Goal: Obtain resource: Download file/media

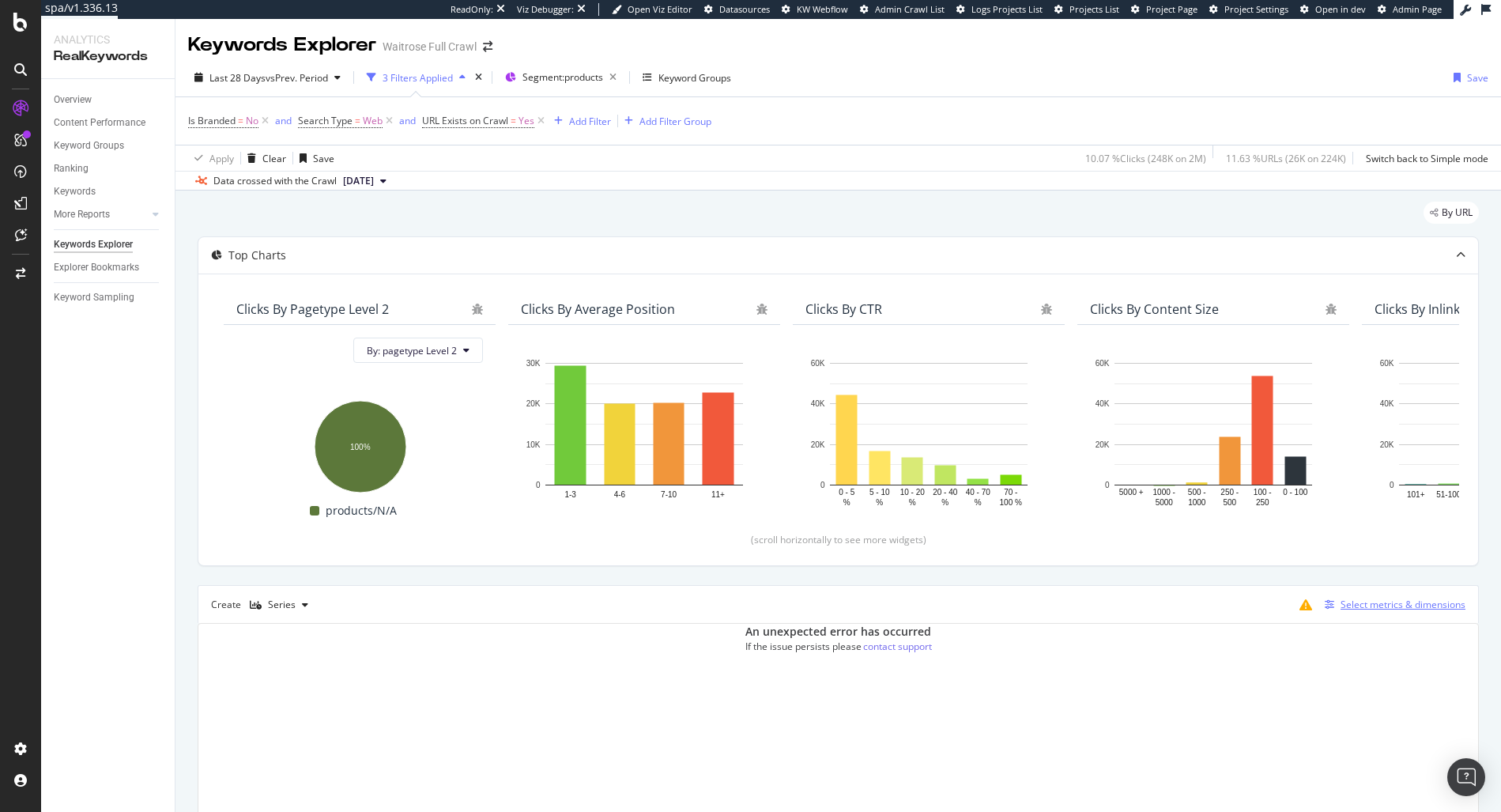
click at [1345, 602] on div "Select metrics & dimensions" at bounding box center [1403, 604] width 125 height 13
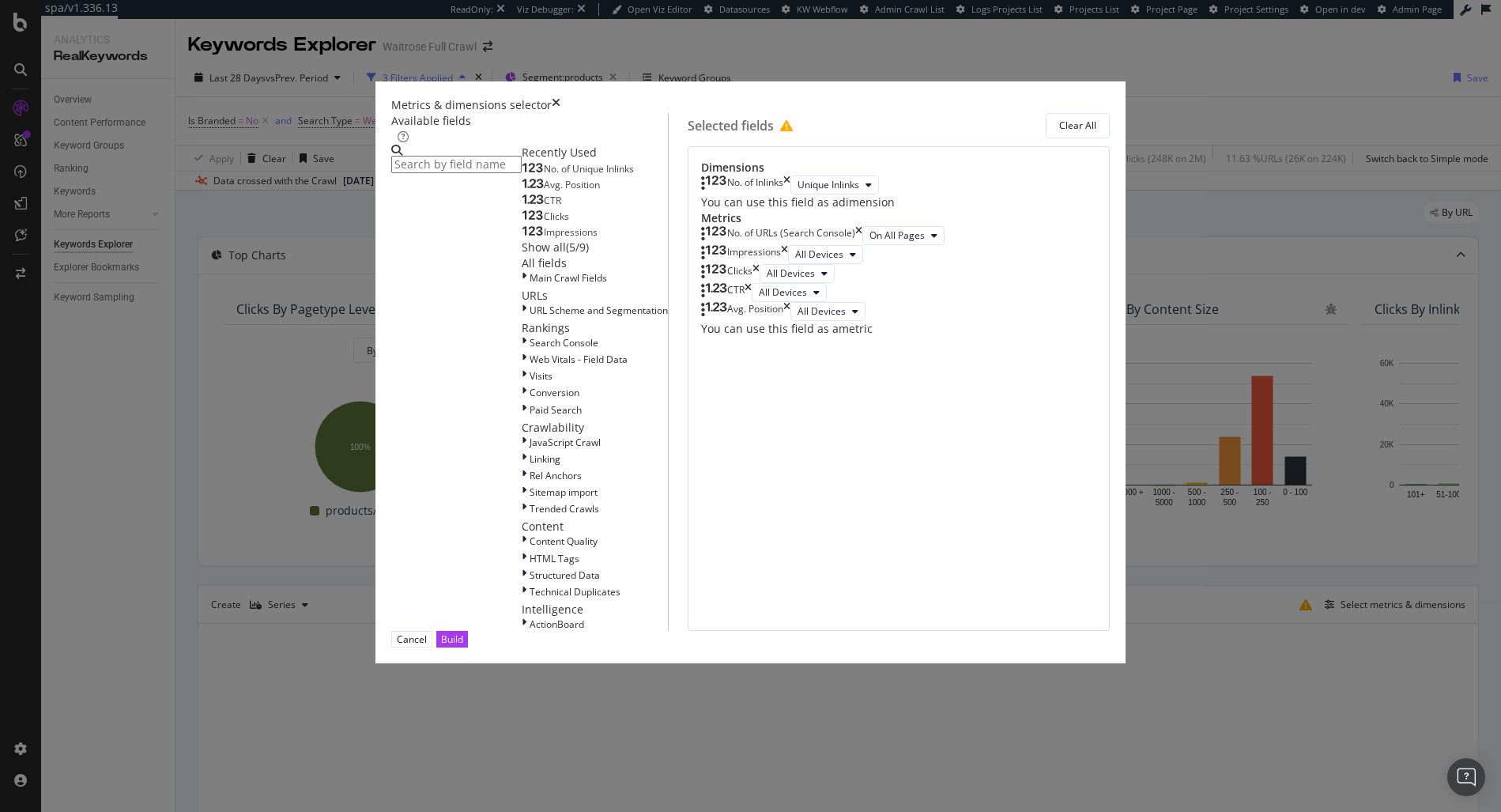
scroll to position [26, 0]
click at [1214, 620] on div "Metrics & dimensions selector Available fields Recently Used No. of Unique Inli…" at bounding box center [750, 406] width 1501 height 812
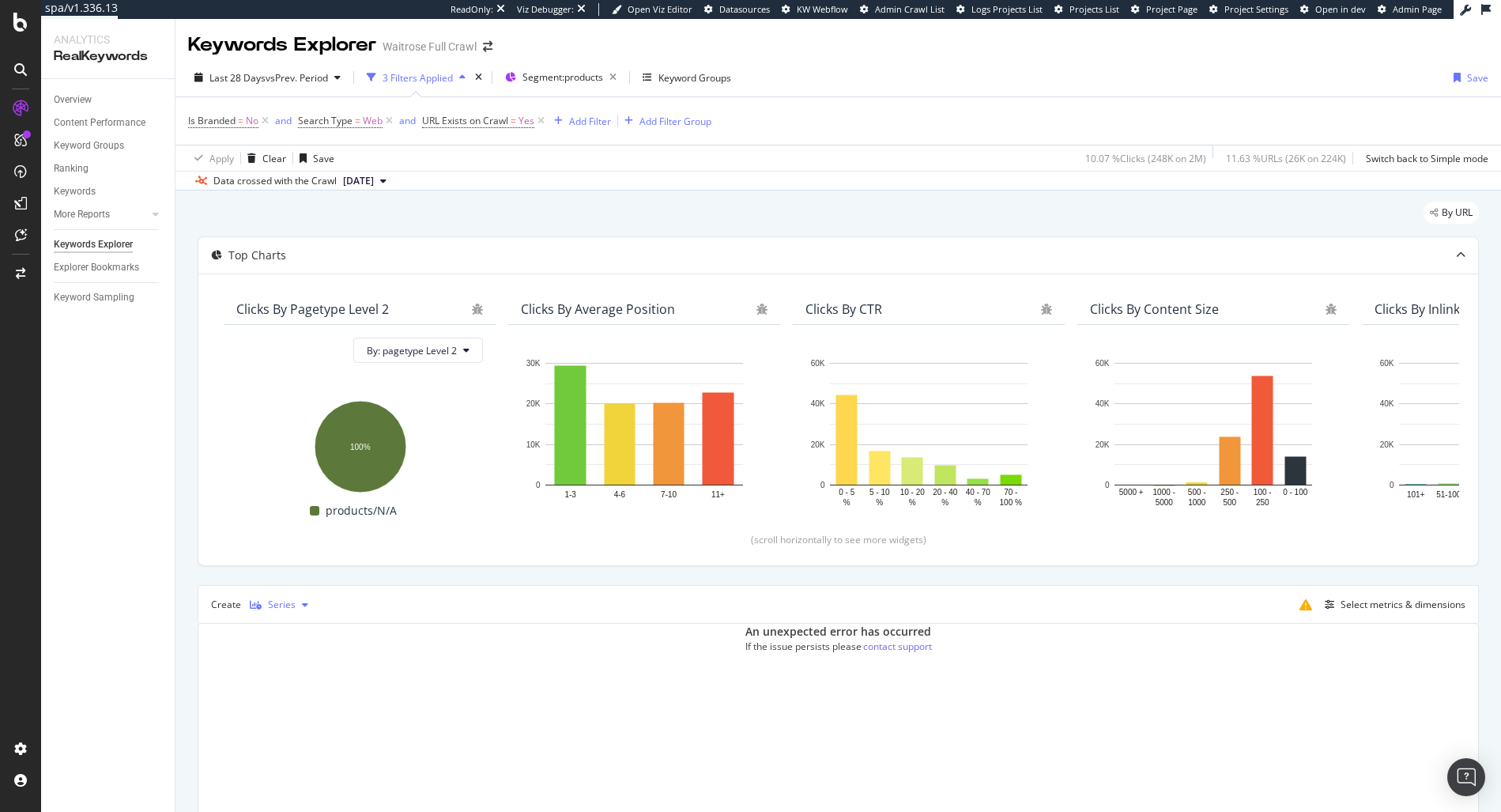
click at [261, 602] on div "button" at bounding box center [256, 605] width 24 height 9
click at [305, 638] on div "Table" at bounding box center [286, 631] width 73 height 20
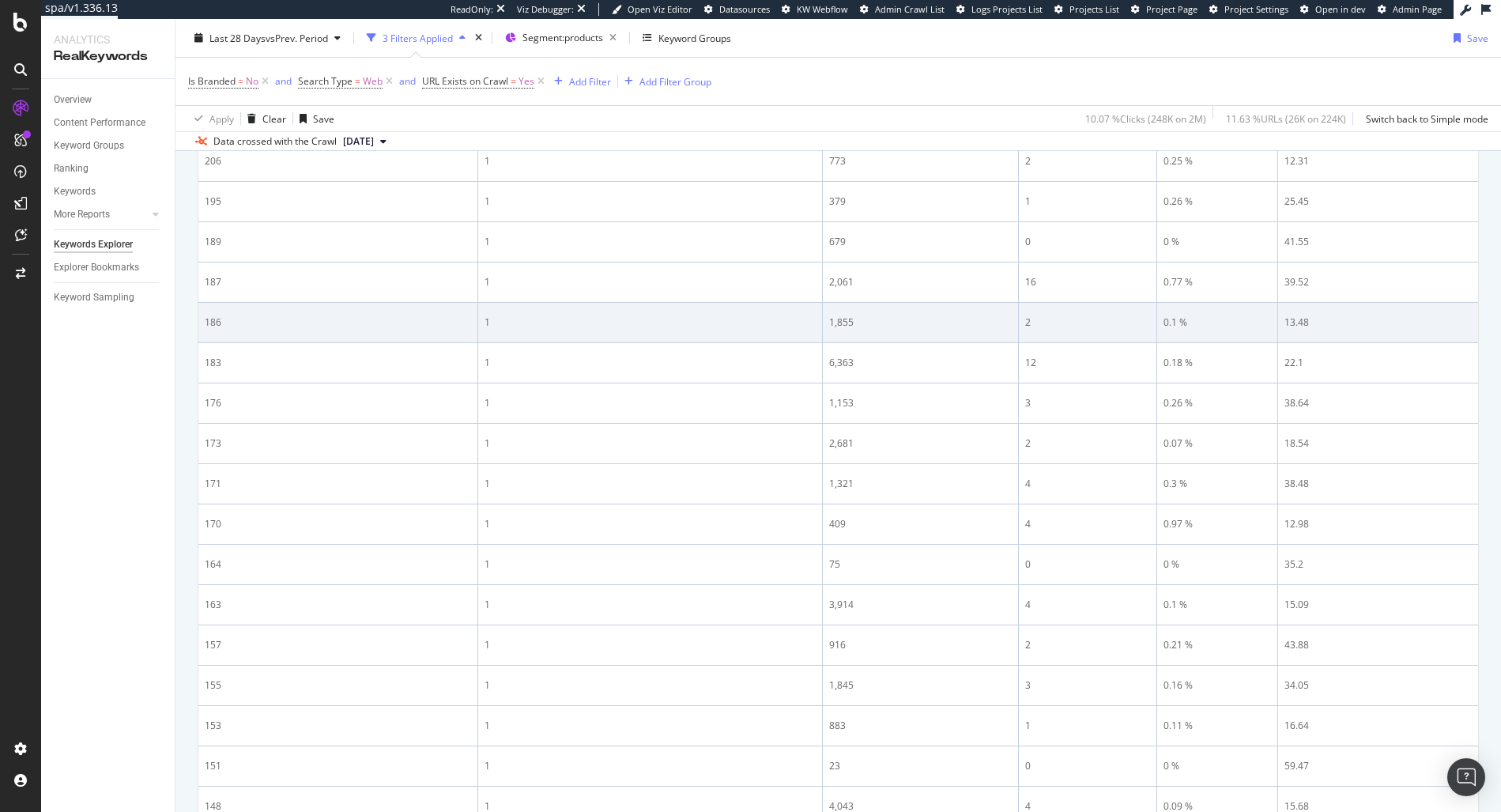
scroll to position [2083, 0]
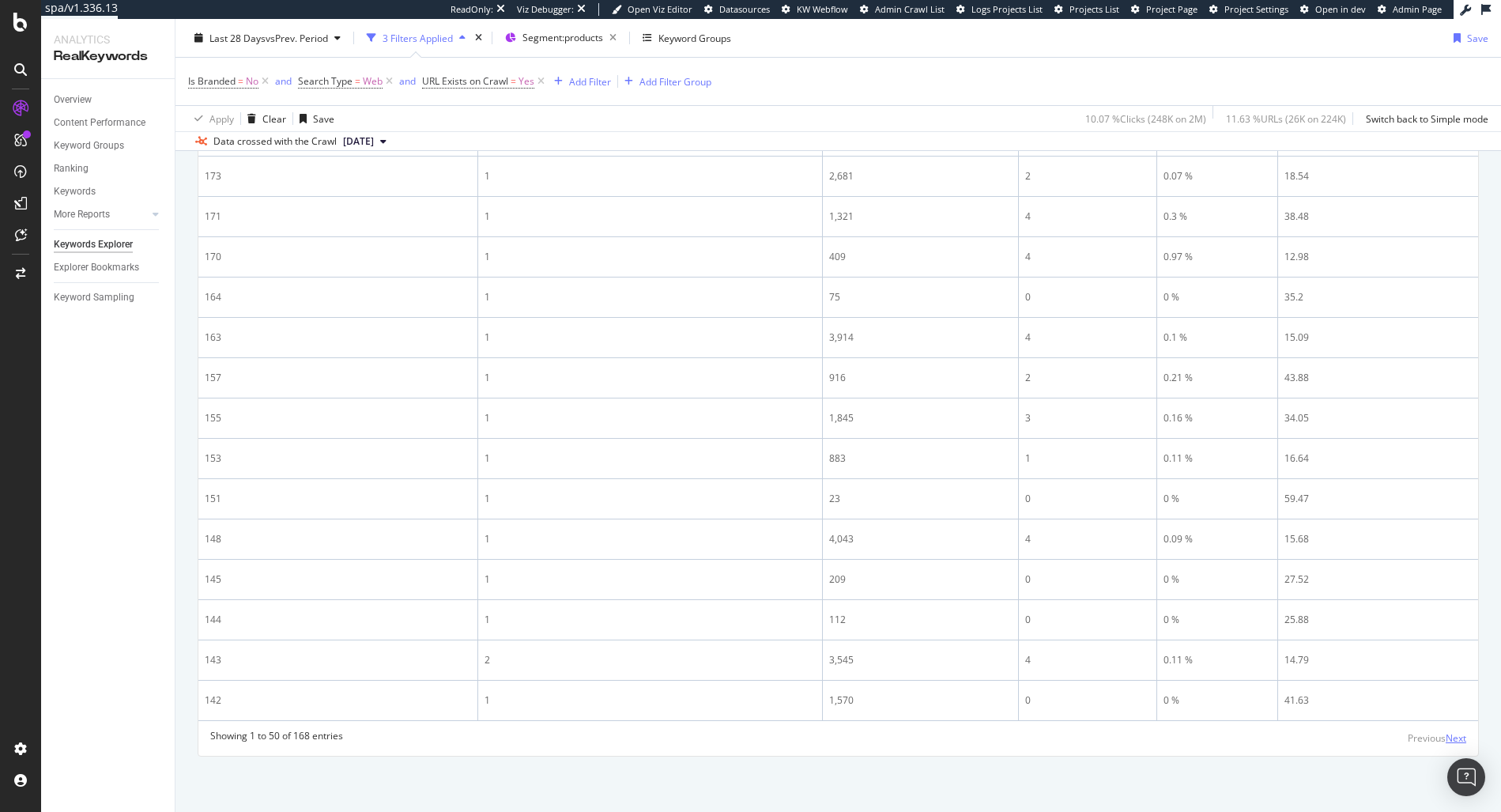
click at [1446, 735] on div "Next" at bounding box center [1456, 738] width 20 height 13
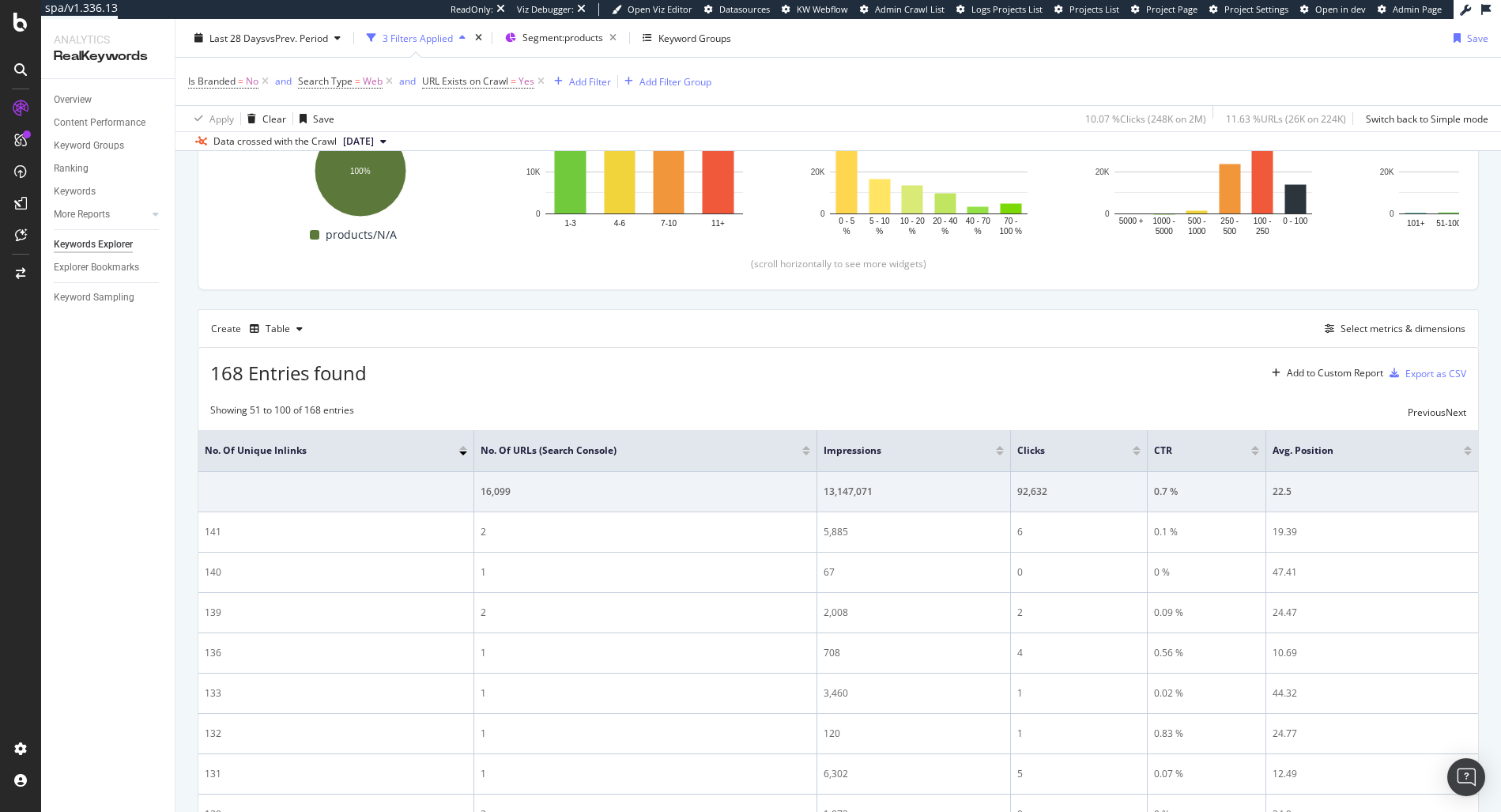
scroll to position [261, 0]
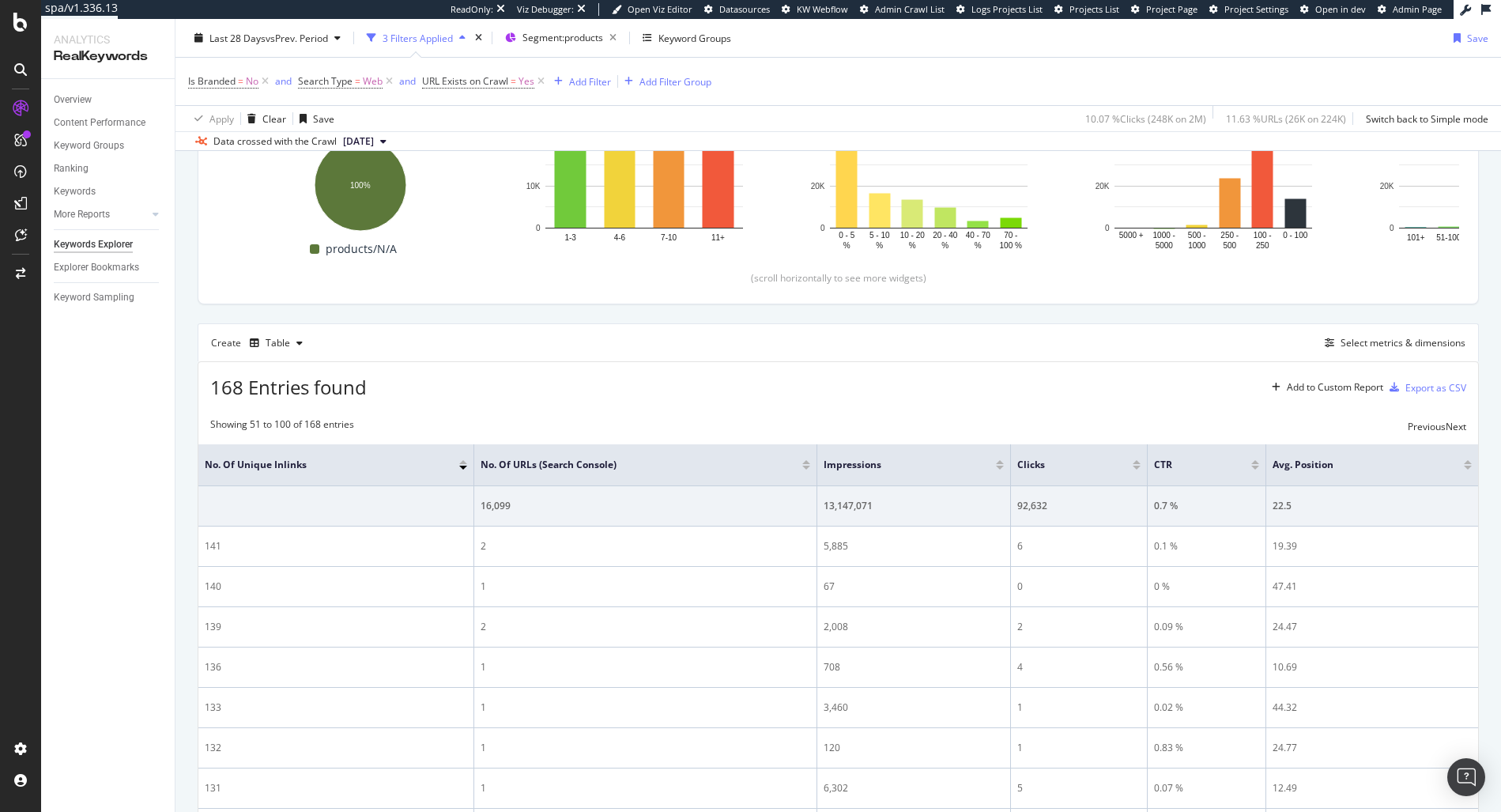
click at [808, 466] on div at bounding box center [806, 467] width 7 height 4
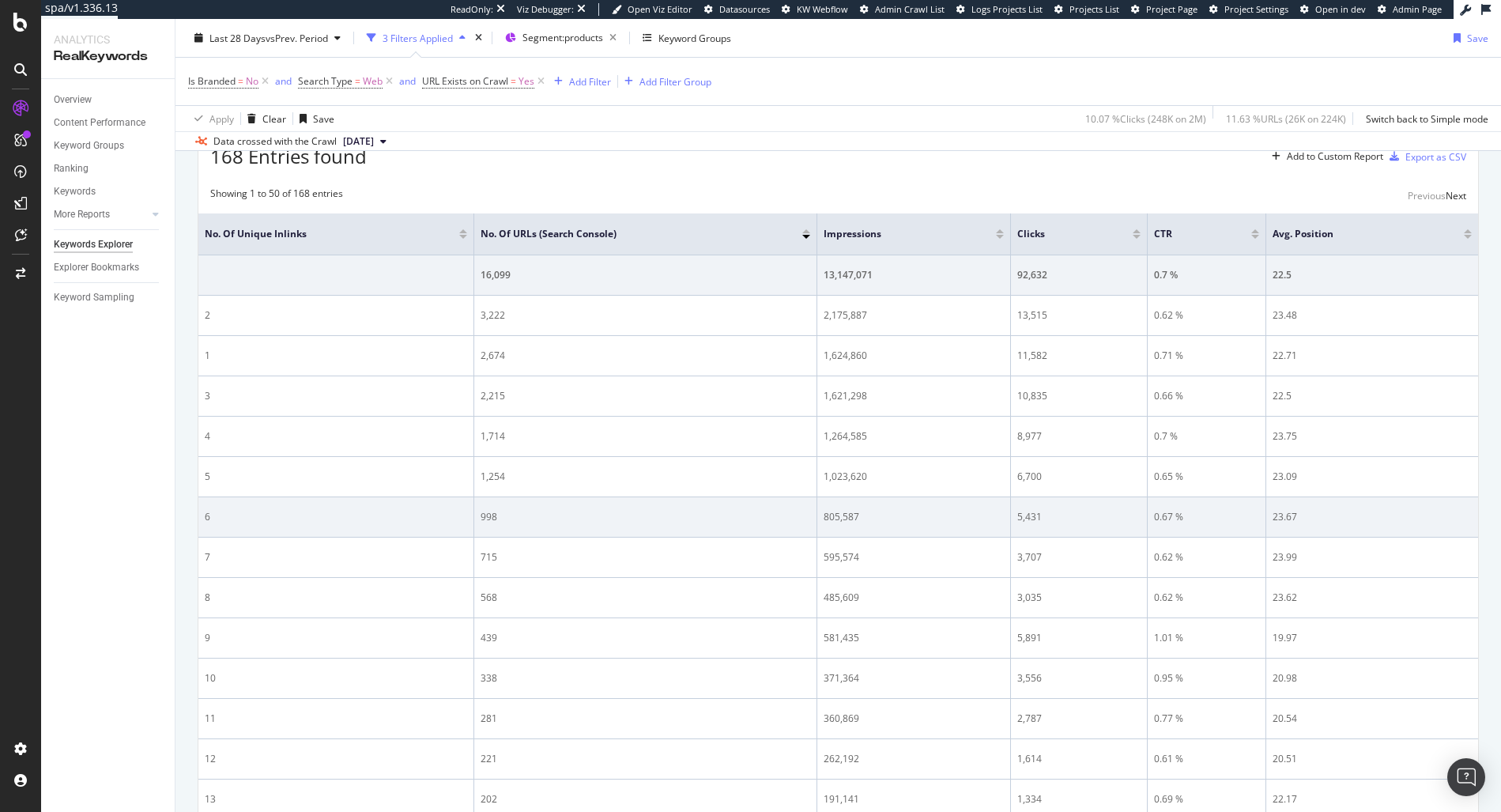
scroll to position [484, 0]
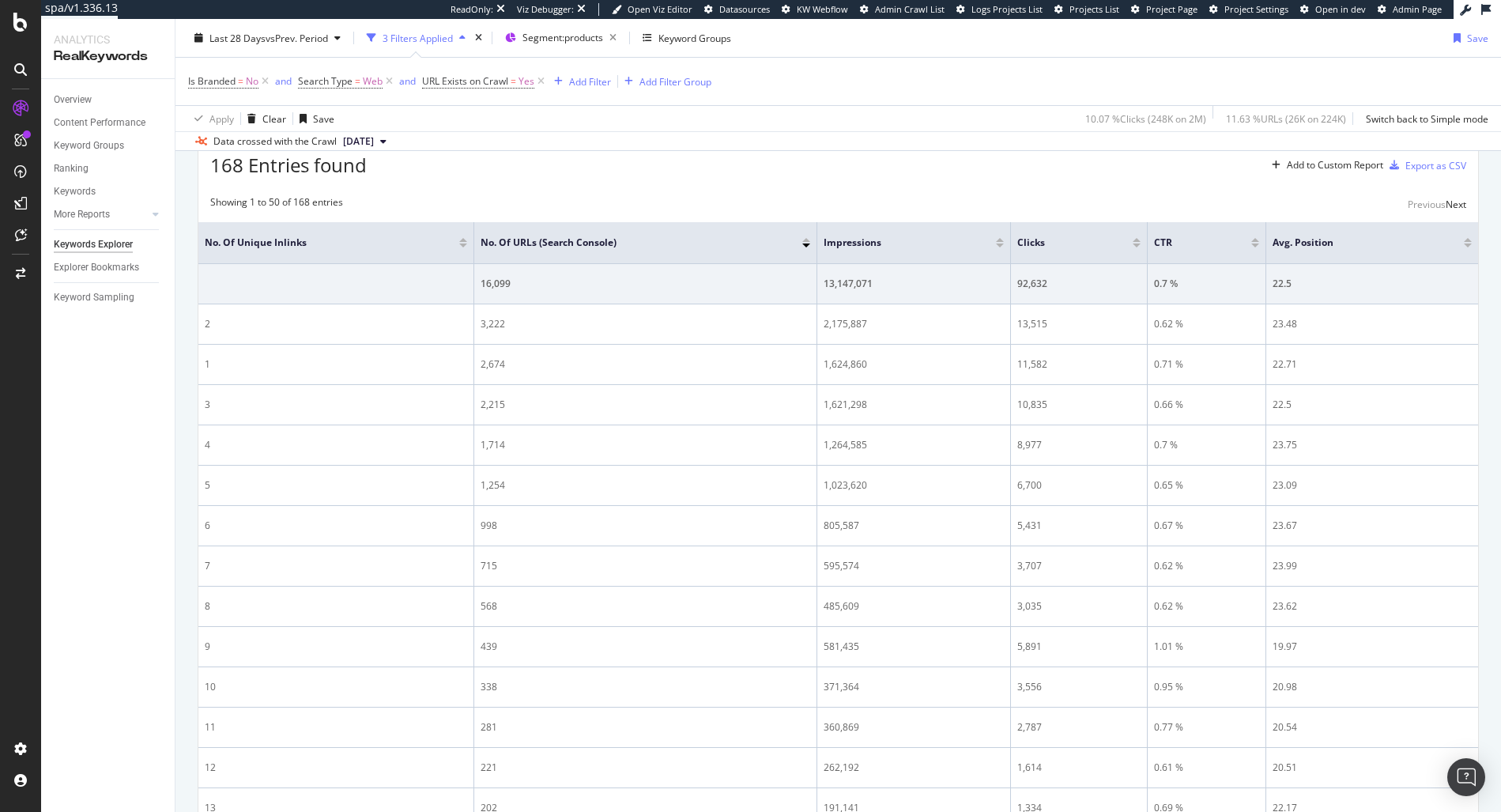
click at [465, 245] on div at bounding box center [463, 246] width 7 height 4
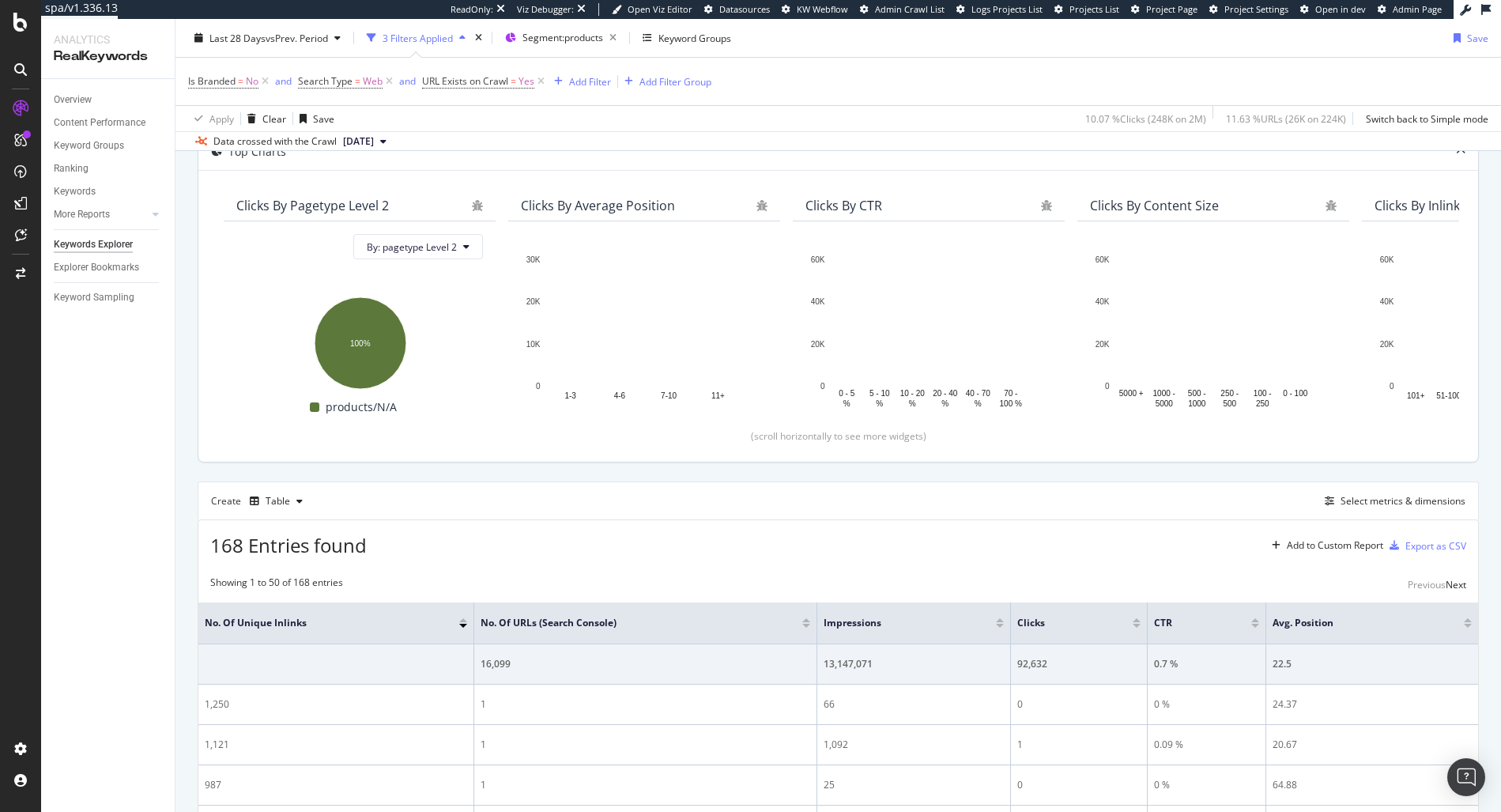
scroll to position [484, 0]
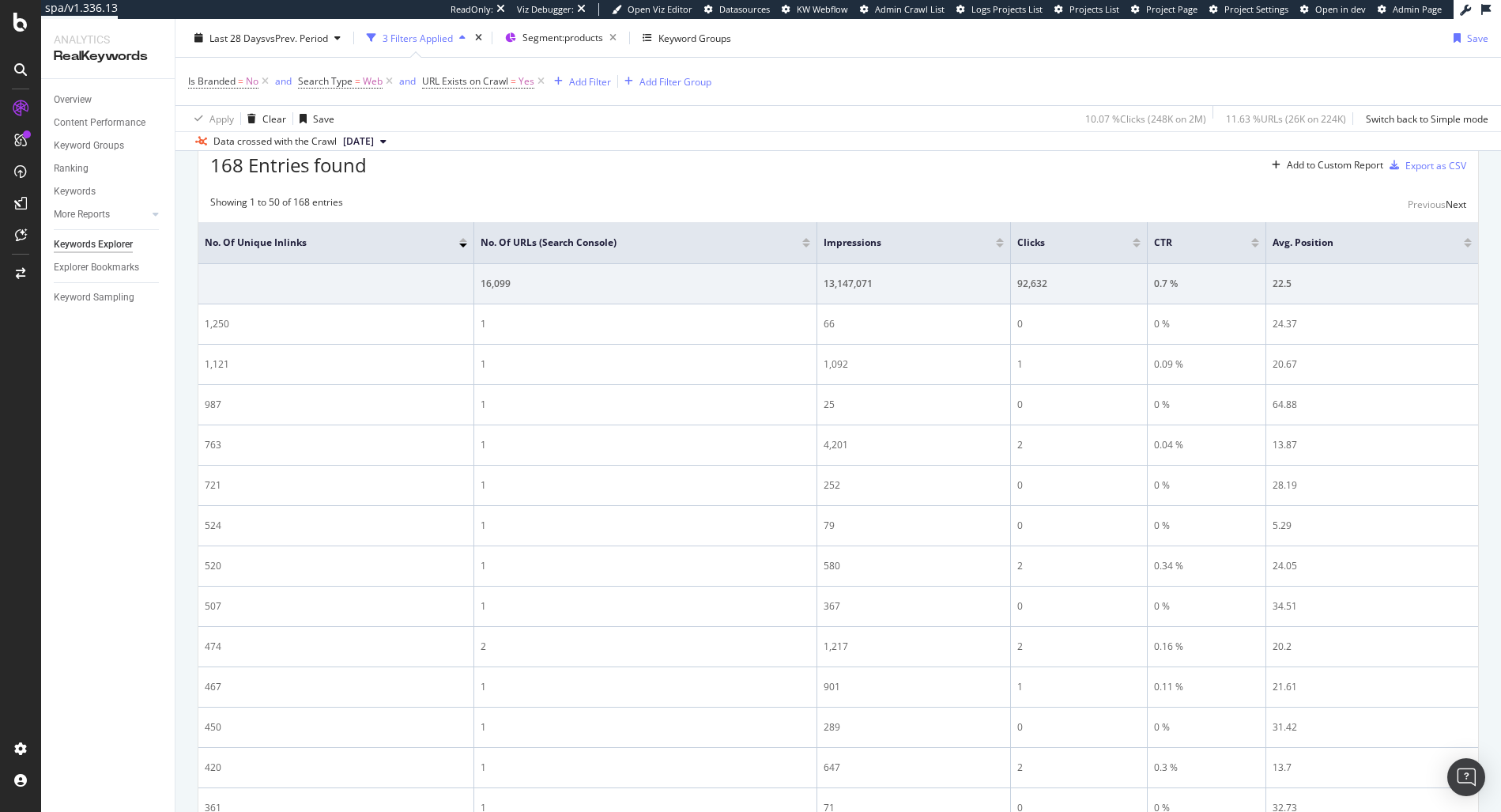
click at [466, 238] on div at bounding box center [463, 240] width 7 height 4
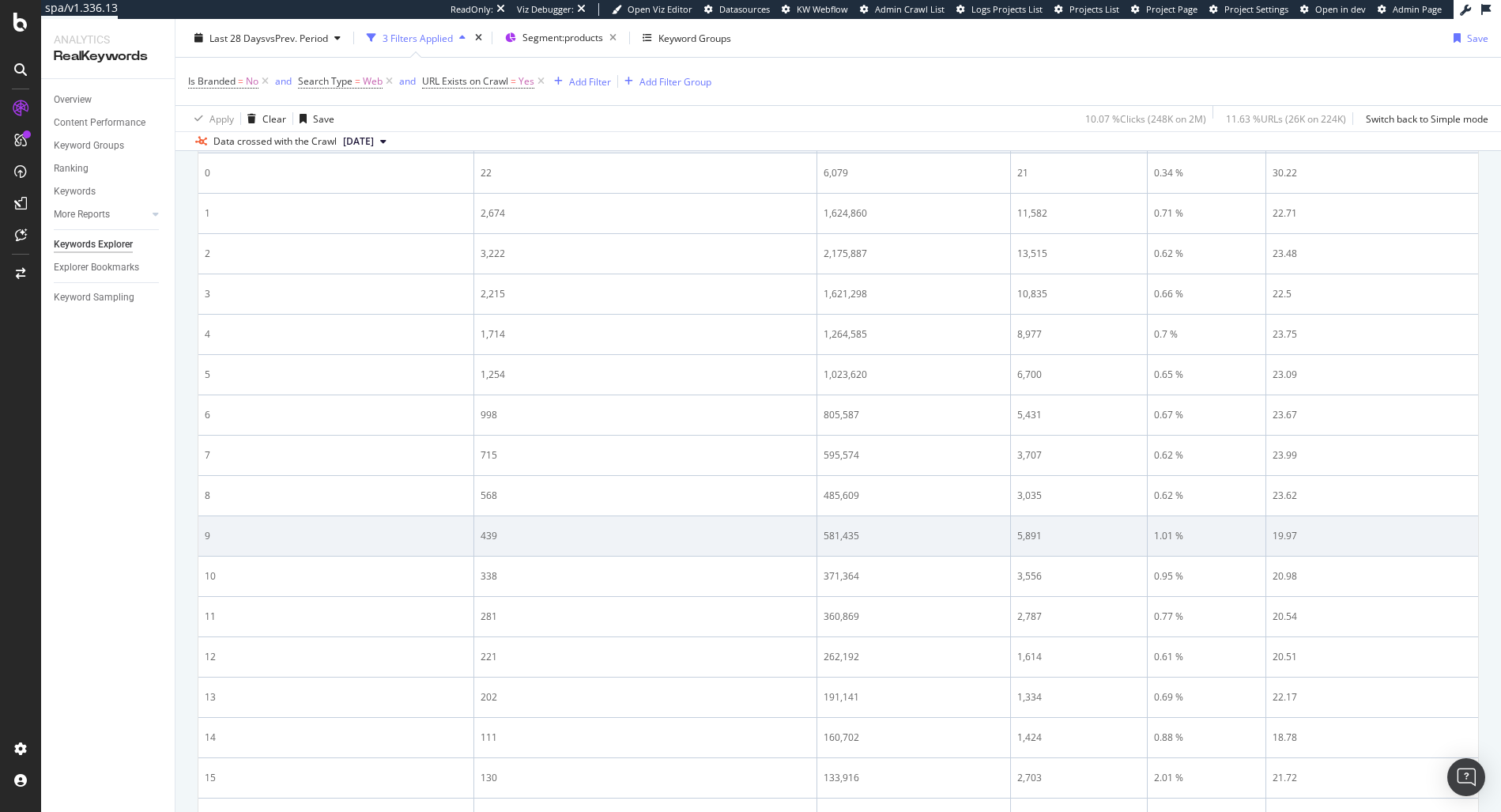
scroll to position [635, 0]
drag, startPoint x: 1294, startPoint y: 539, endPoint x: 1286, endPoint y: 532, distance: 10.6
click at [1286, 532] on div "19.97" at bounding box center [1373, 535] width 199 height 14
drag, startPoint x: 1317, startPoint y: 533, endPoint x: 1267, endPoint y: 538, distance: 50.2
click at [1267, 538] on td "19.97" at bounding box center [1373, 535] width 212 height 40
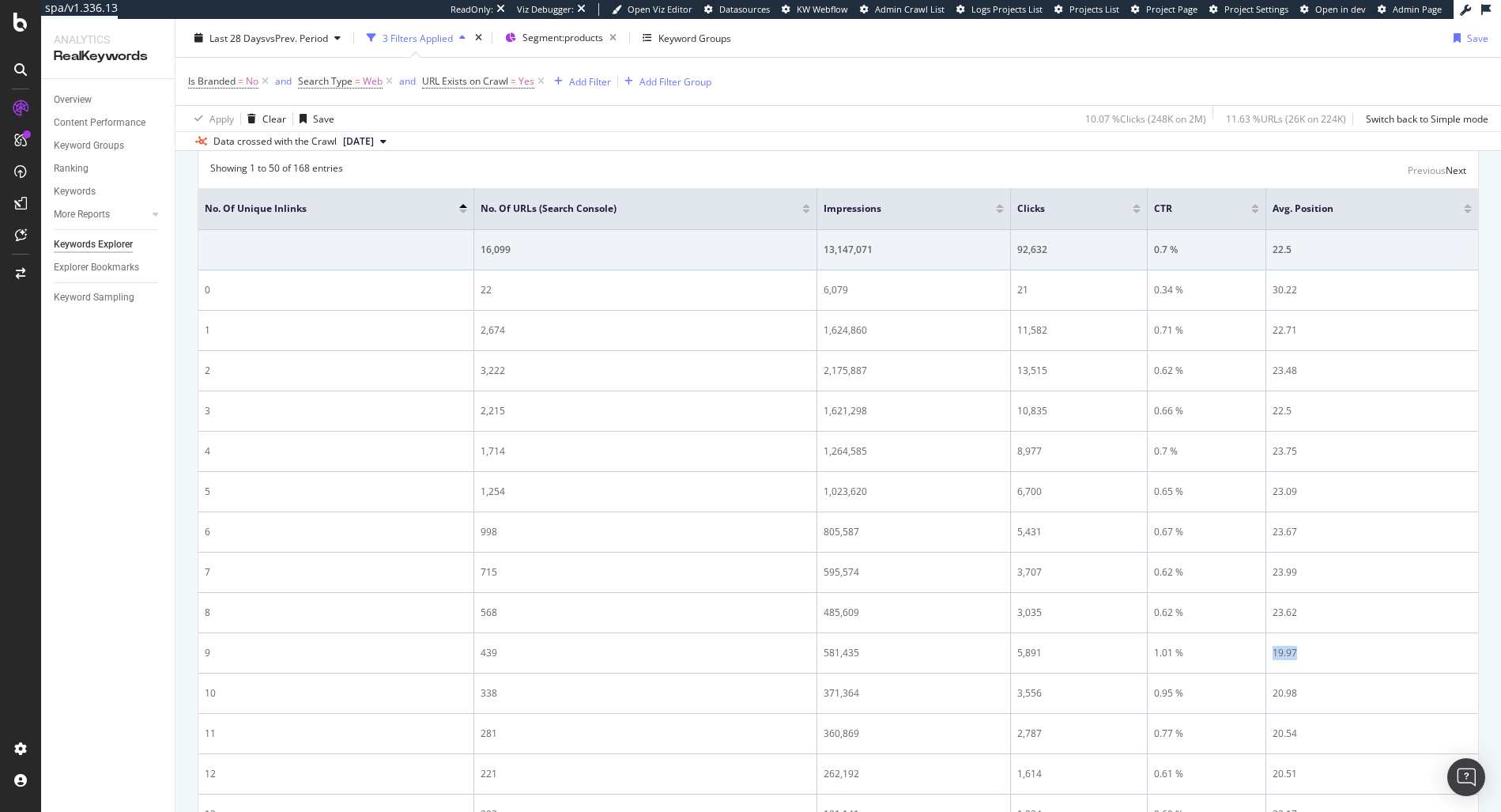
scroll to position [493, 0]
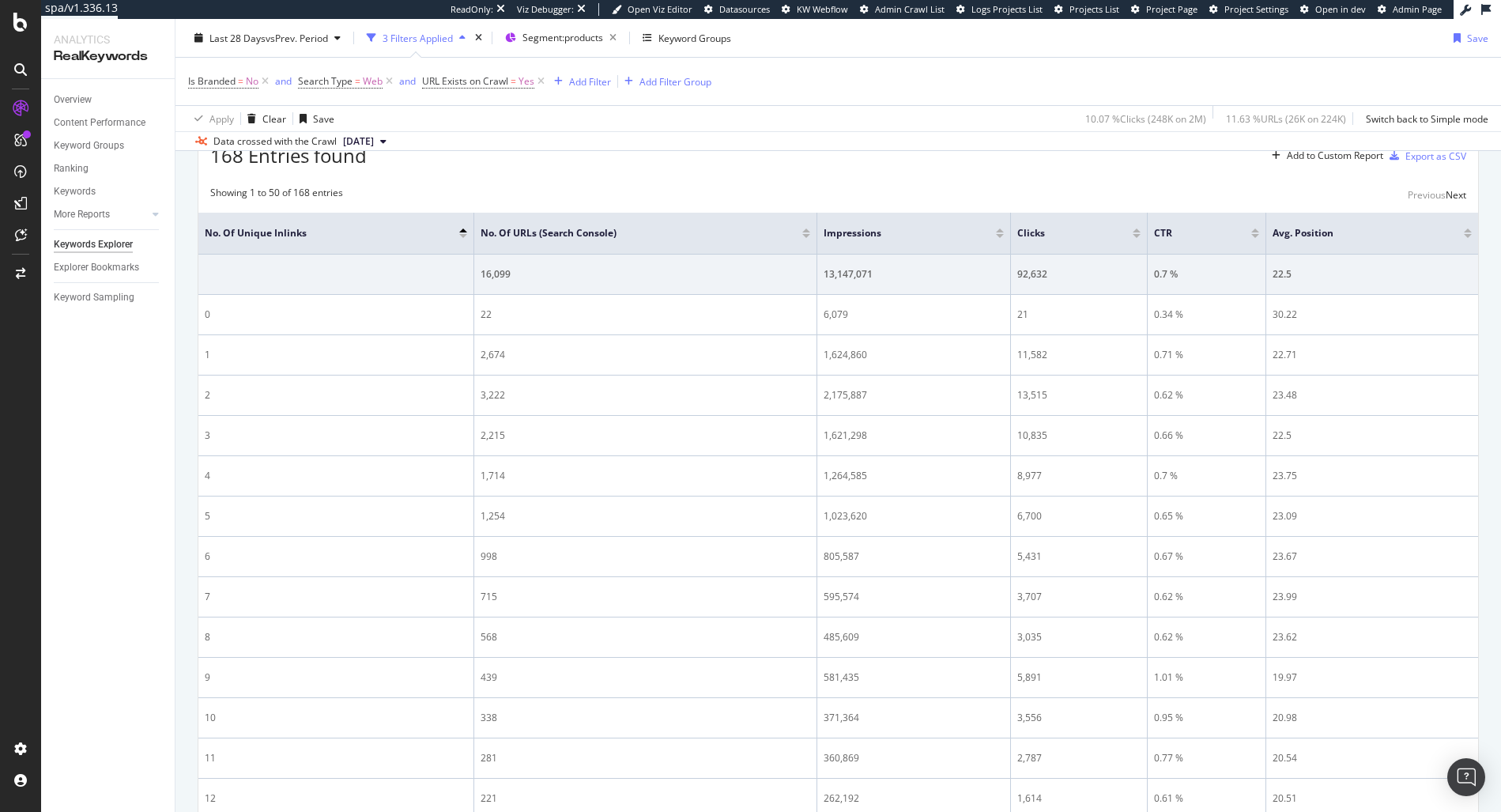
click at [1118, 158] on div "168 Entries found Add to Custom Report Export as CSV" at bounding box center [838, 150] width 1280 height 39
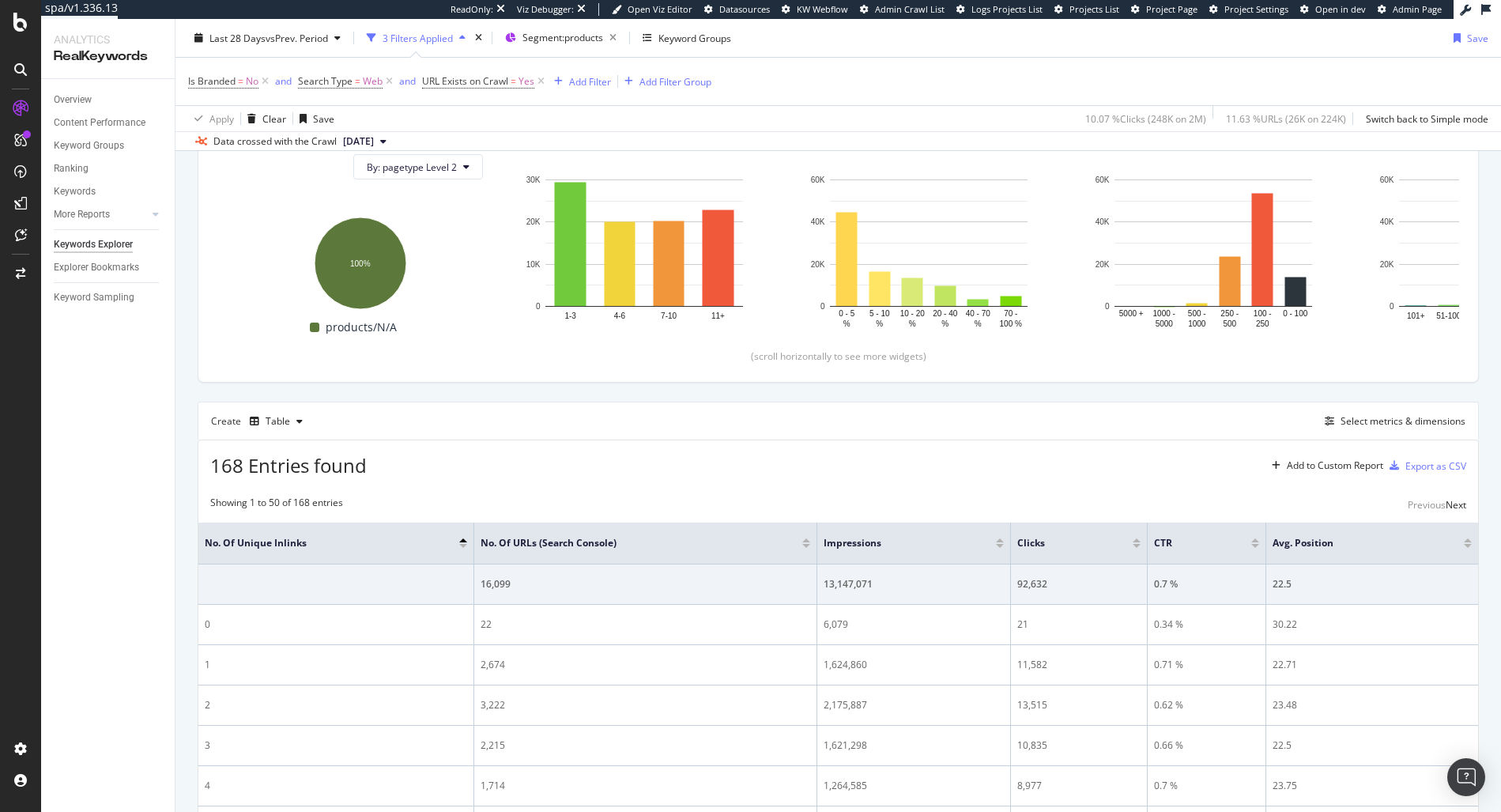
scroll to position [222, 0]
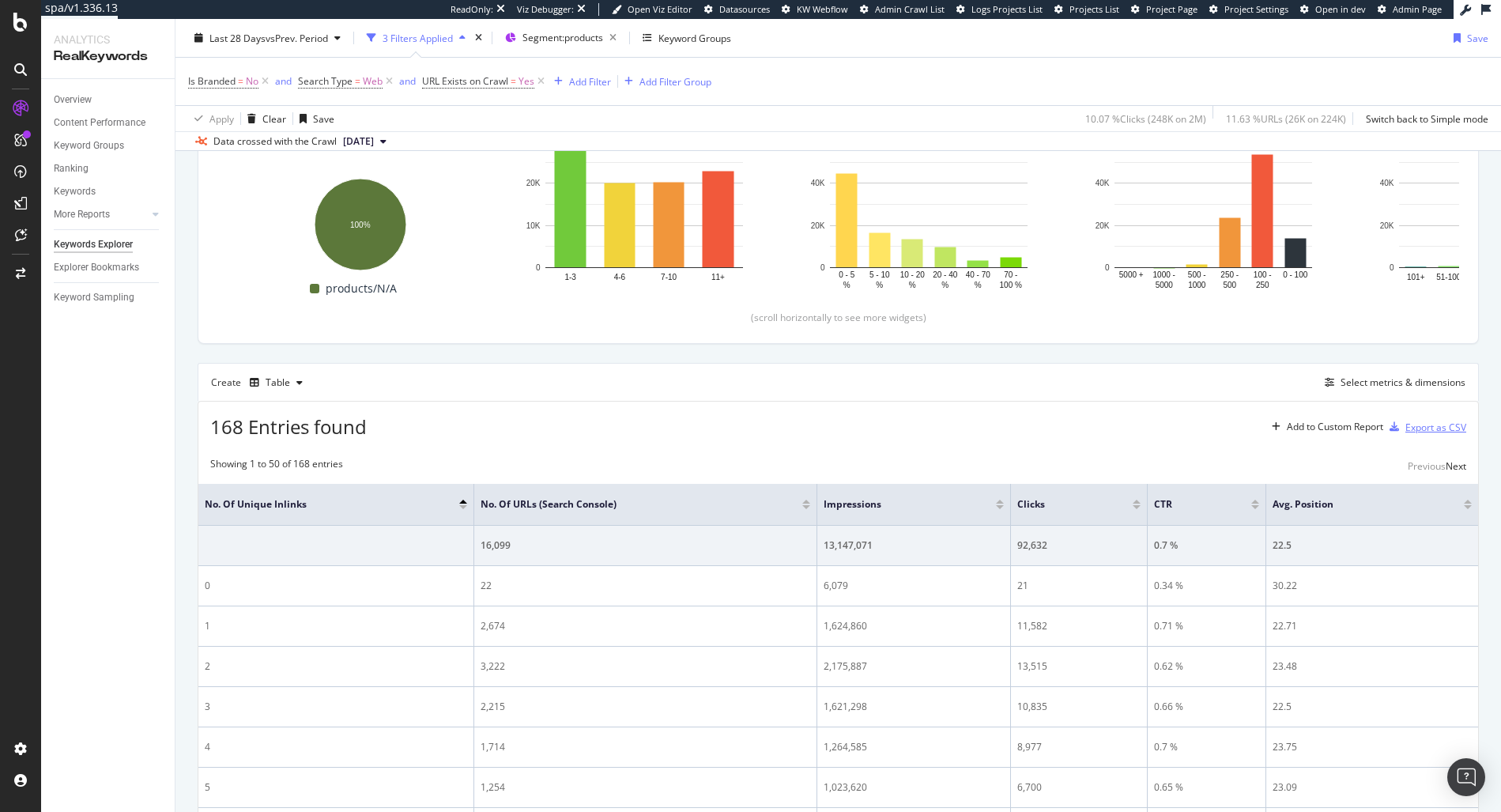
click at [1406, 428] on div "Export as CSV" at bounding box center [1436, 427] width 60 height 13
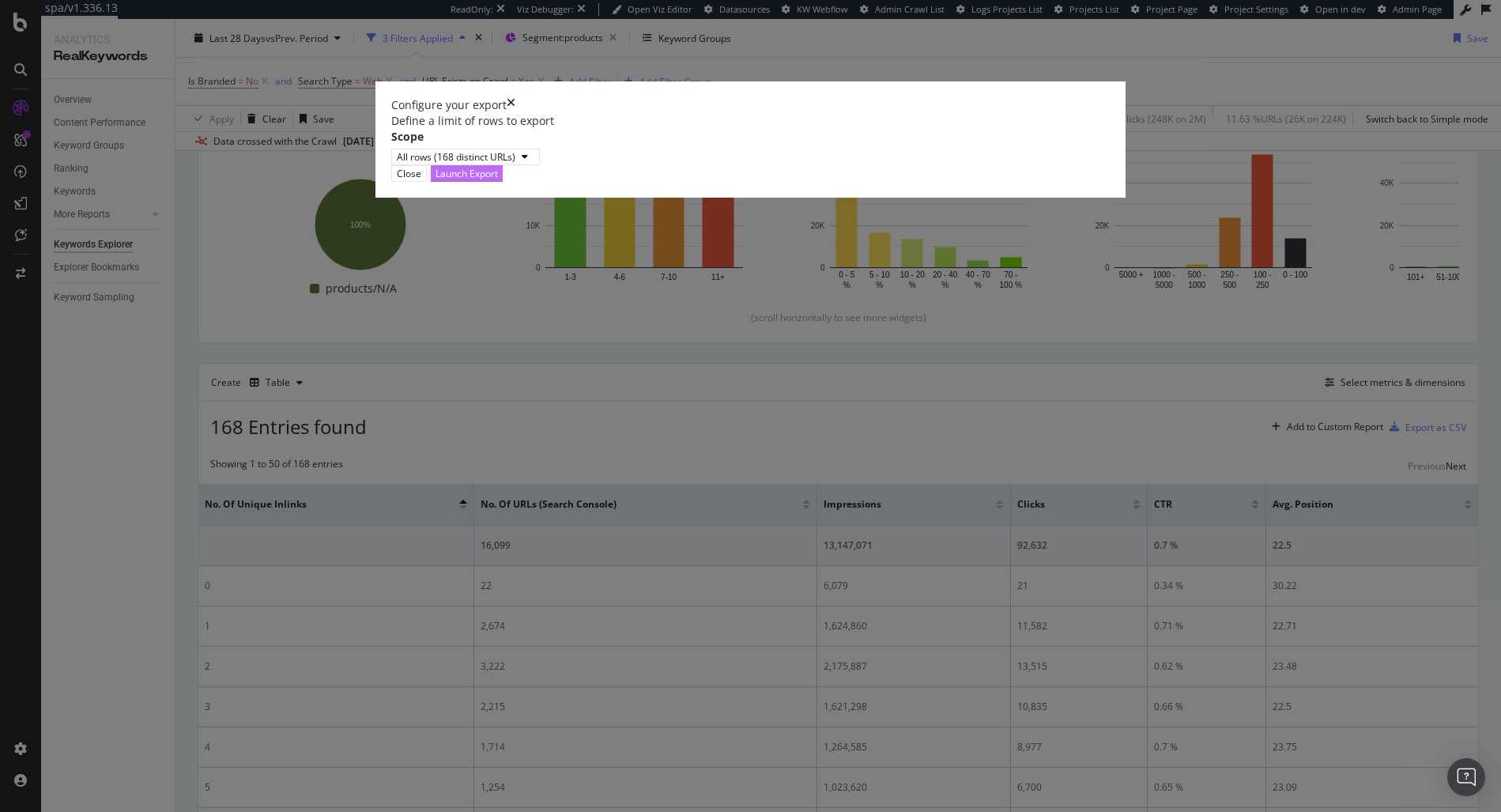
click at [498, 180] on div "Launch Export" at bounding box center [466, 173] width 62 height 13
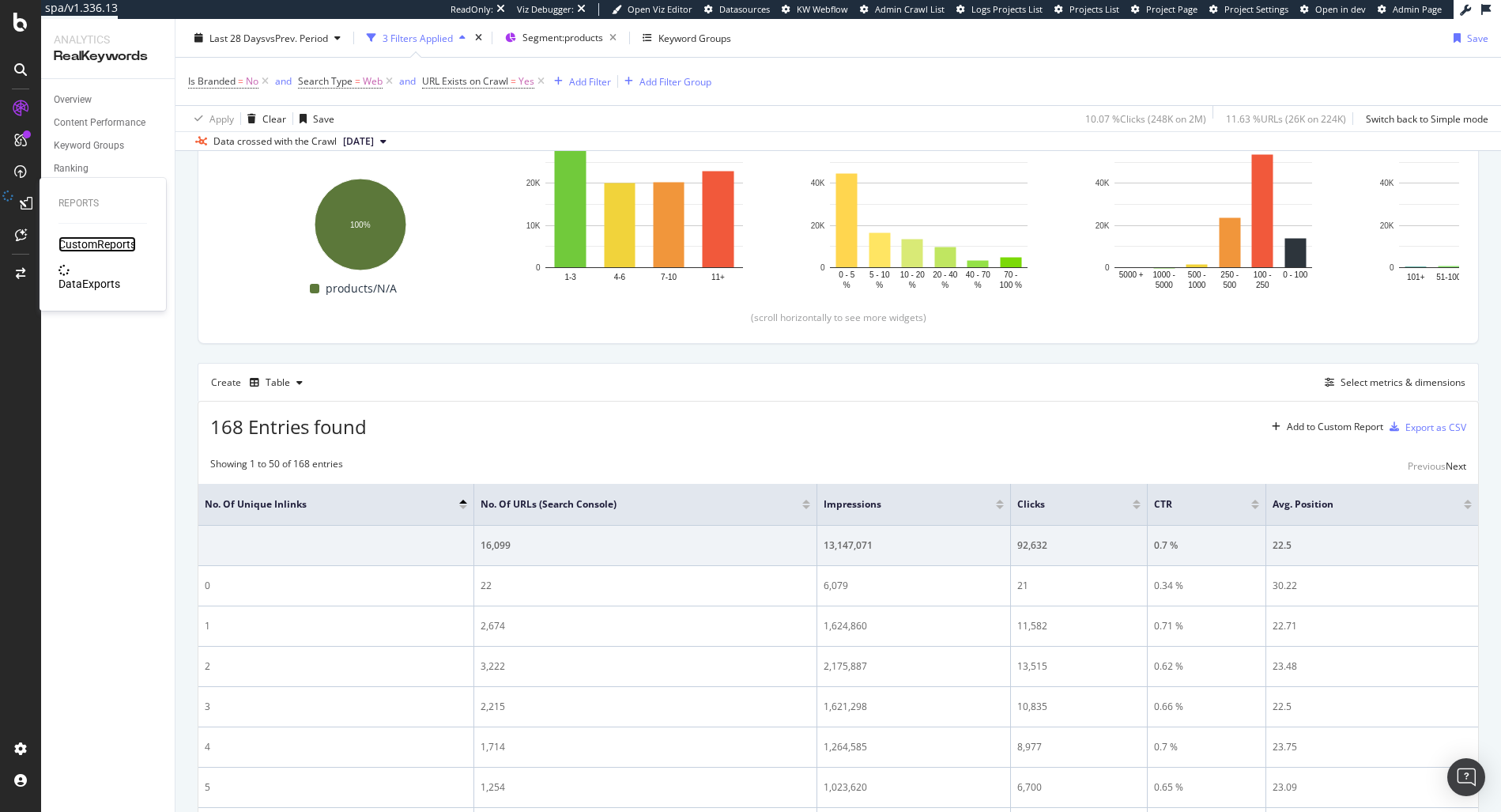
click at [82, 247] on div "CustomReports" at bounding box center [97, 244] width 77 height 16
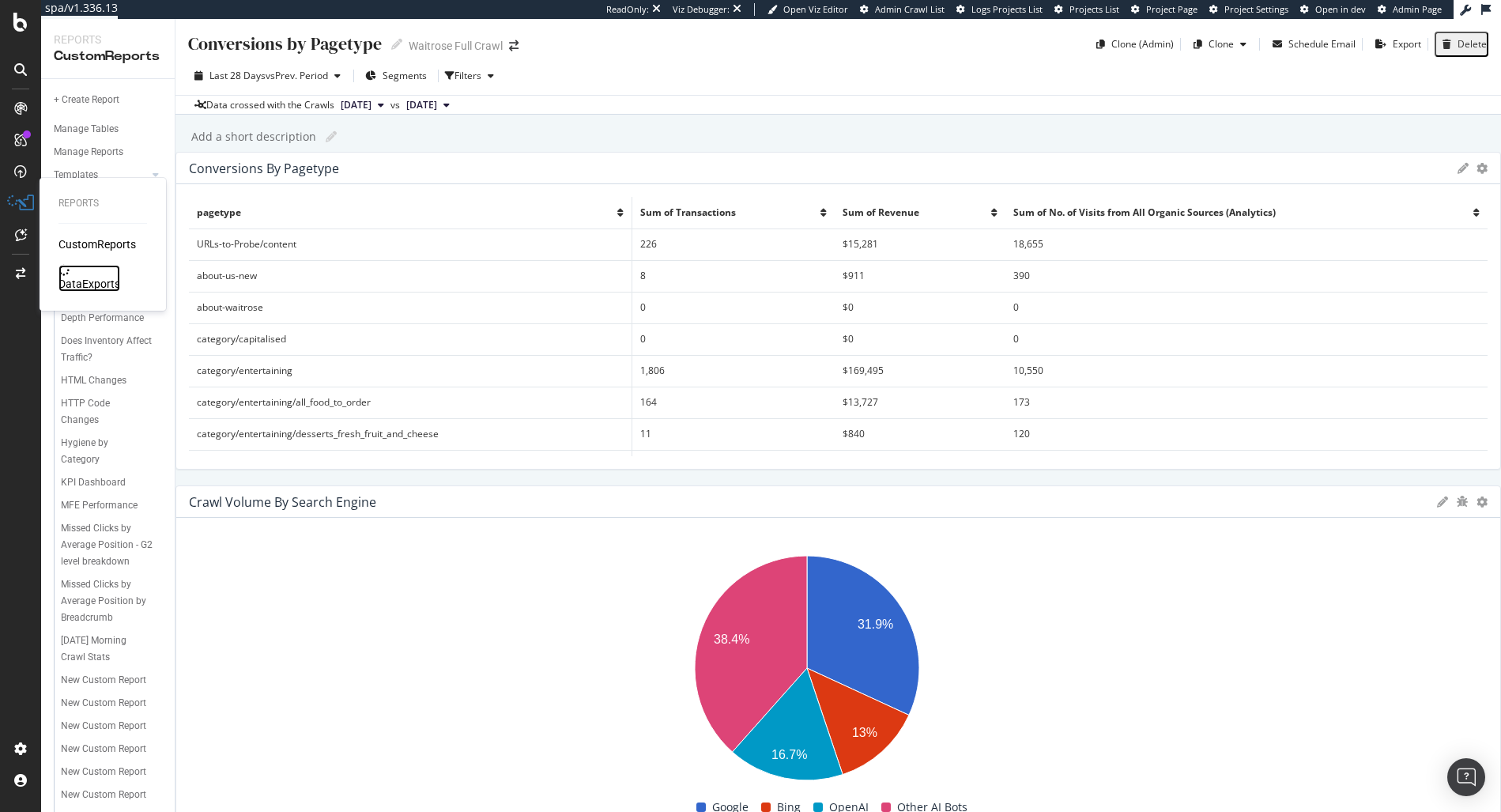
click at [96, 278] on div "DataExports" at bounding box center [89, 284] width 61 height 16
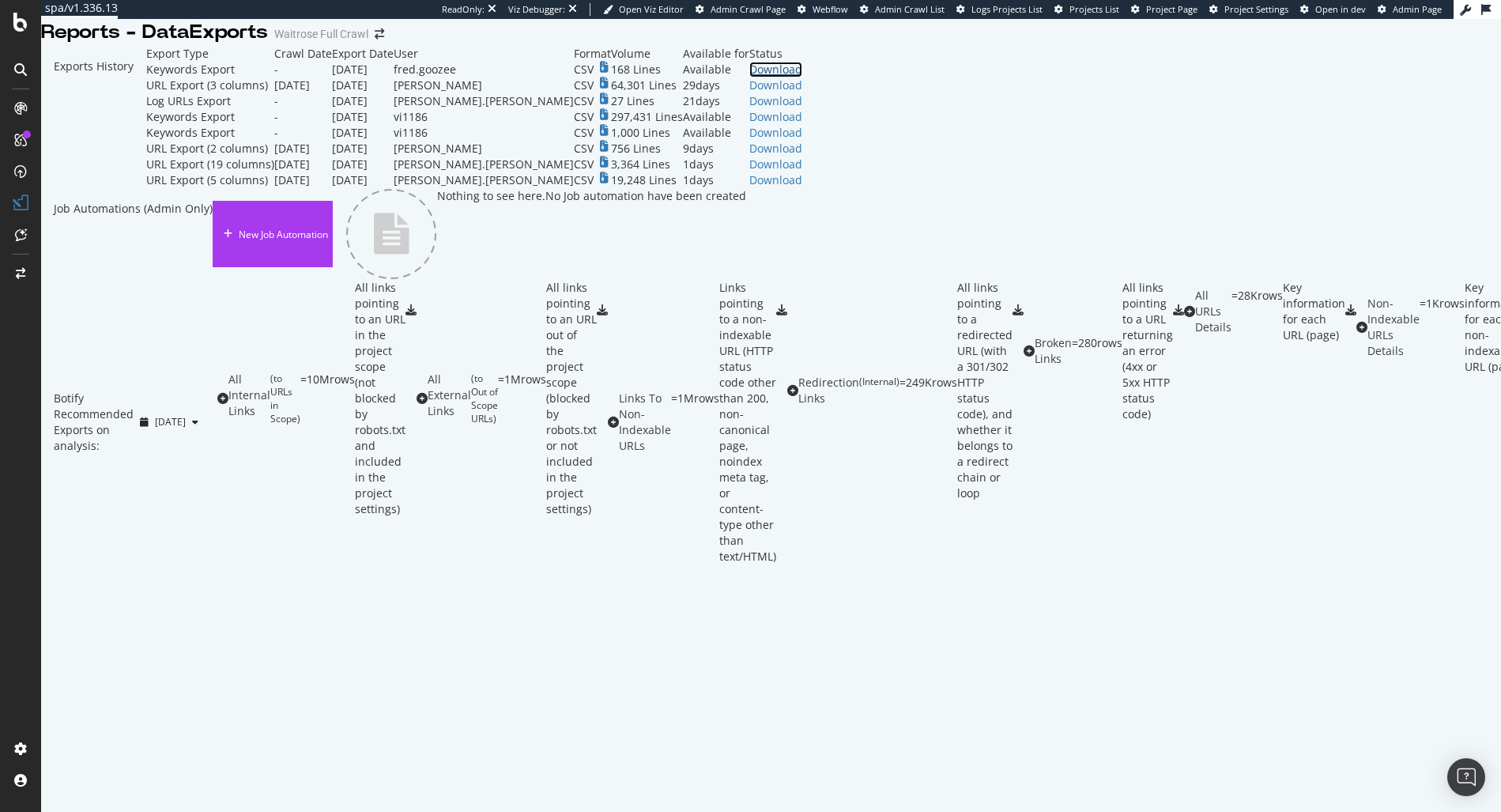
click at [802, 77] on div "Download" at bounding box center [775, 69] width 53 height 16
